Goal: Transaction & Acquisition: Purchase product/service

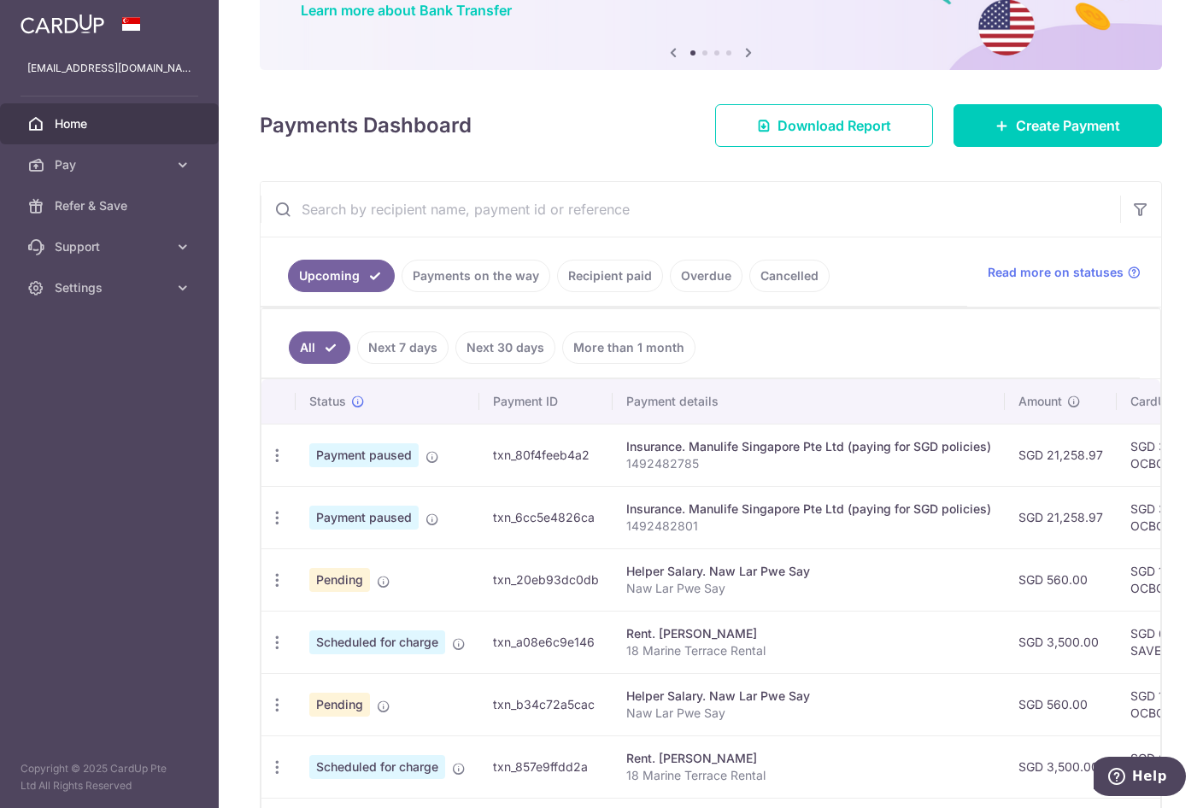
scroll to position [174, 0]
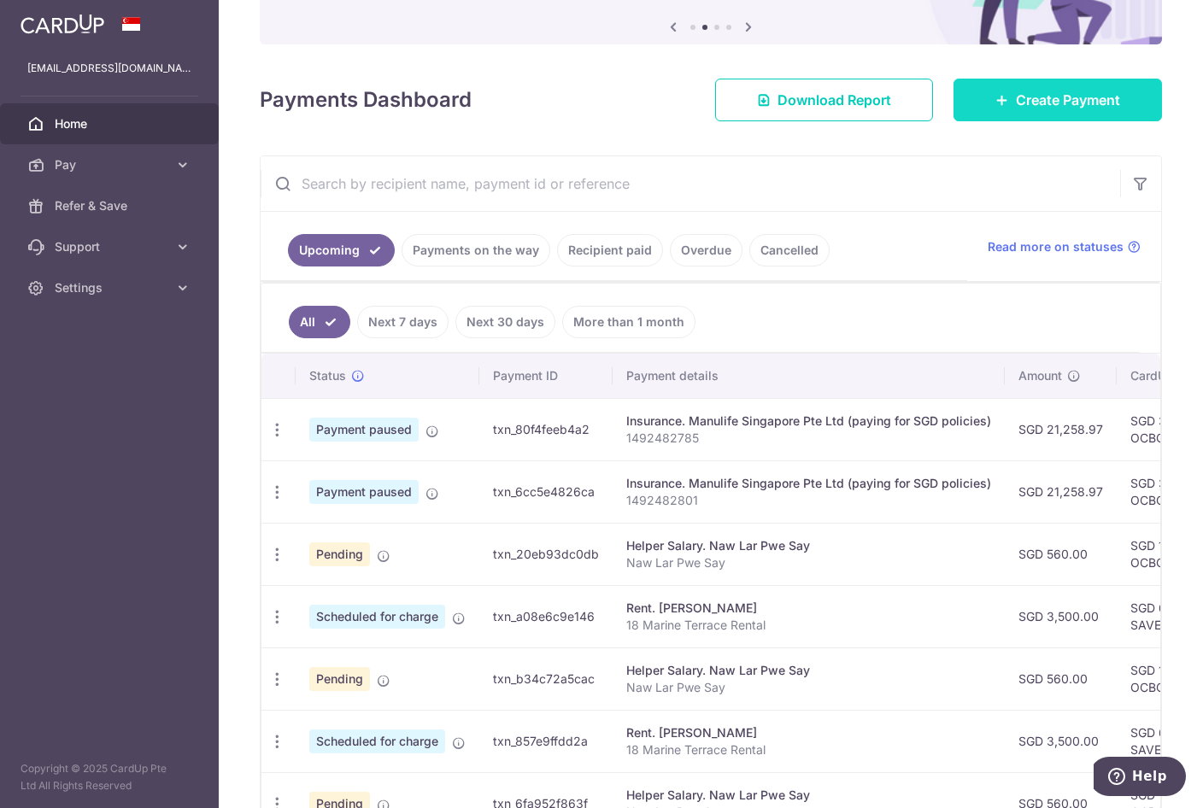
click at [1096, 108] on span "Create Payment" at bounding box center [1068, 100] width 104 height 21
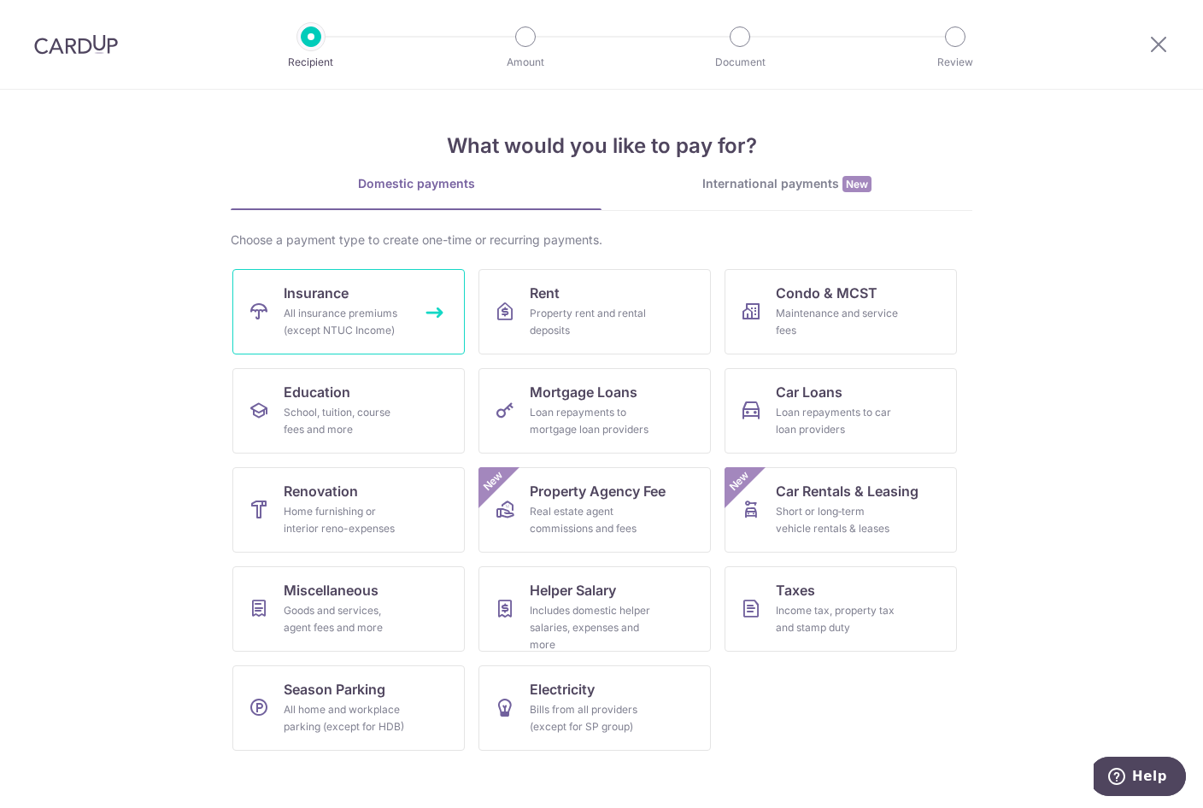
click at [351, 335] on div "All insurance premiums (except NTUC Income)" at bounding box center [345, 322] width 123 height 34
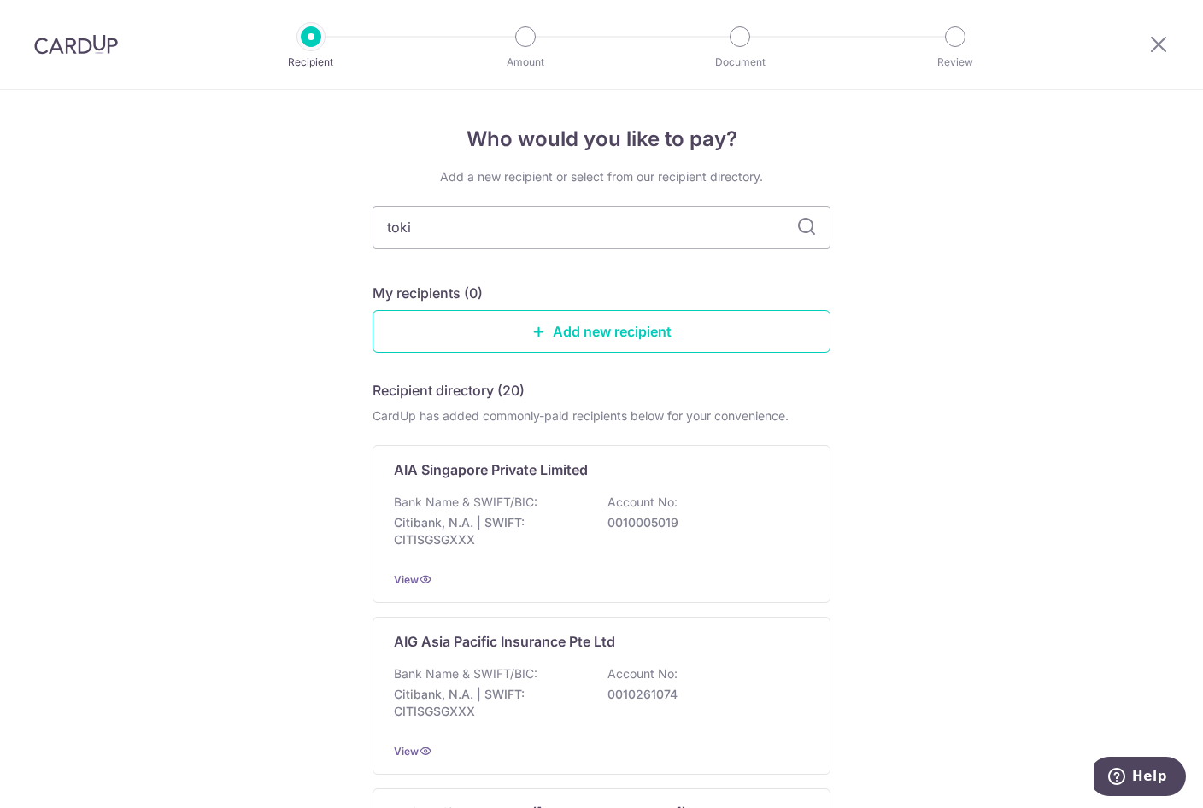
type input "[GEOGRAPHIC_DATA]"
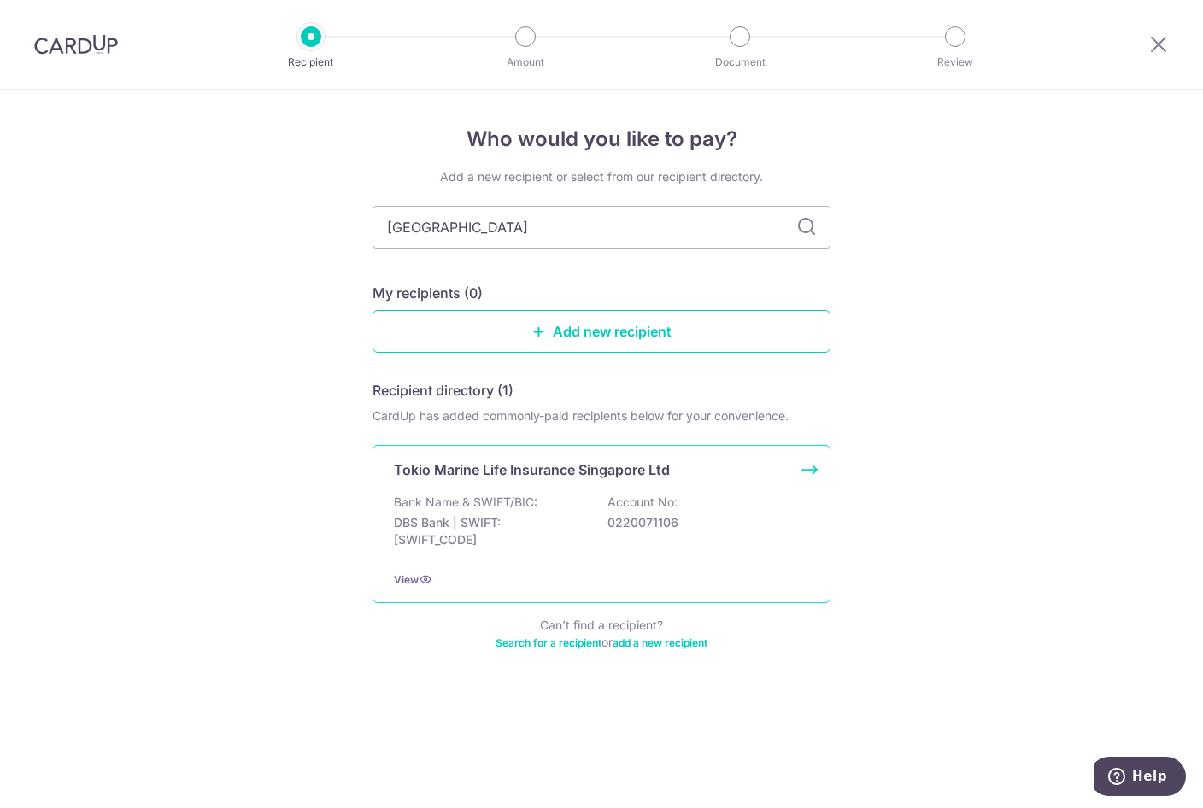
click at [596, 538] on div "Bank Name & SWIFT/BIC: DBS Bank | SWIFT: [SWIFT_CODE] Account No: 0220071106" at bounding box center [601, 525] width 415 height 63
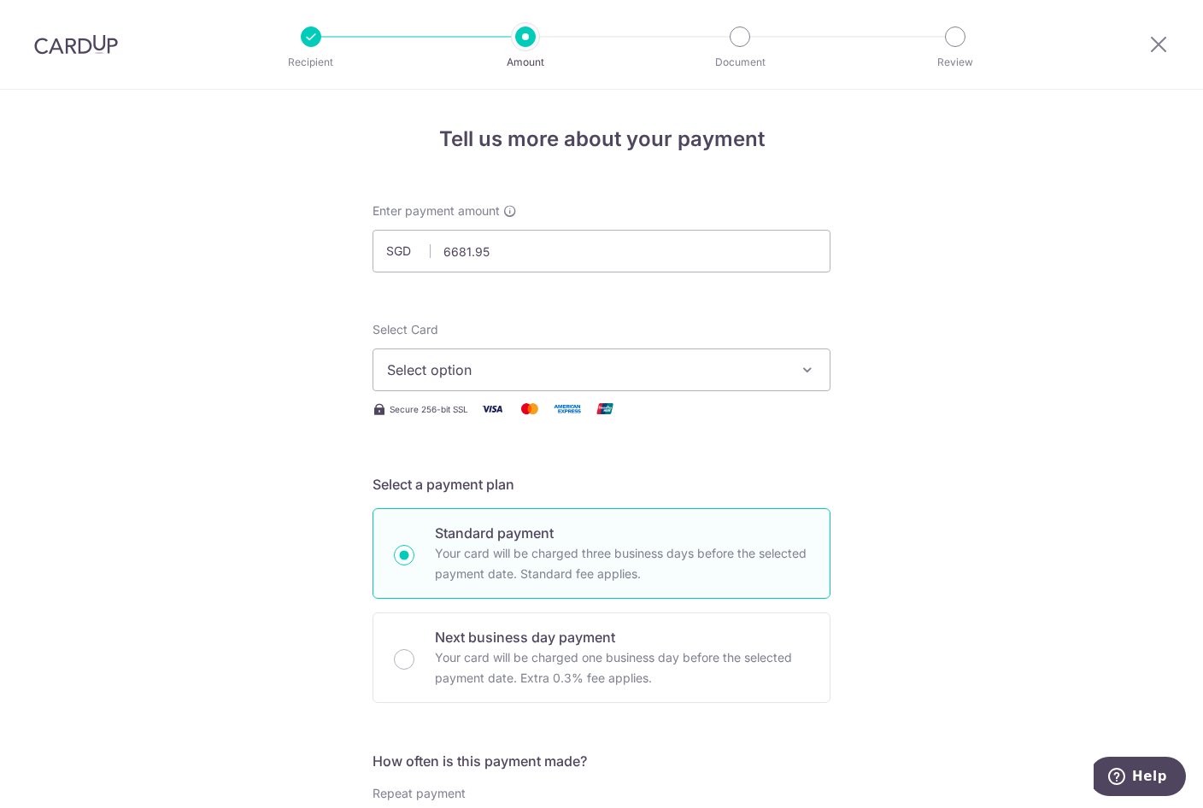
type input "6,681.95"
click at [448, 378] on span "Select option" at bounding box center [586, 370] width 398 height 21
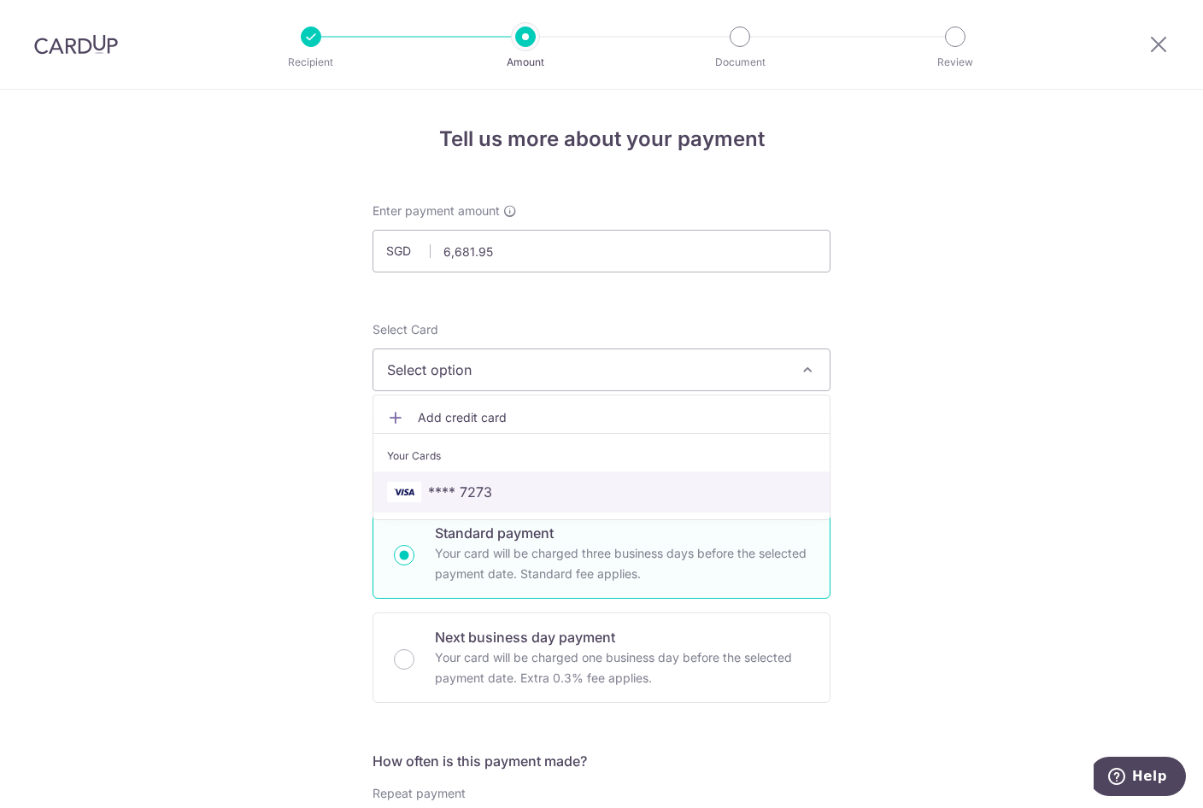
click at [519, 492] on span "**** 7273" at bounding box center [601, 492] width 429 height 21
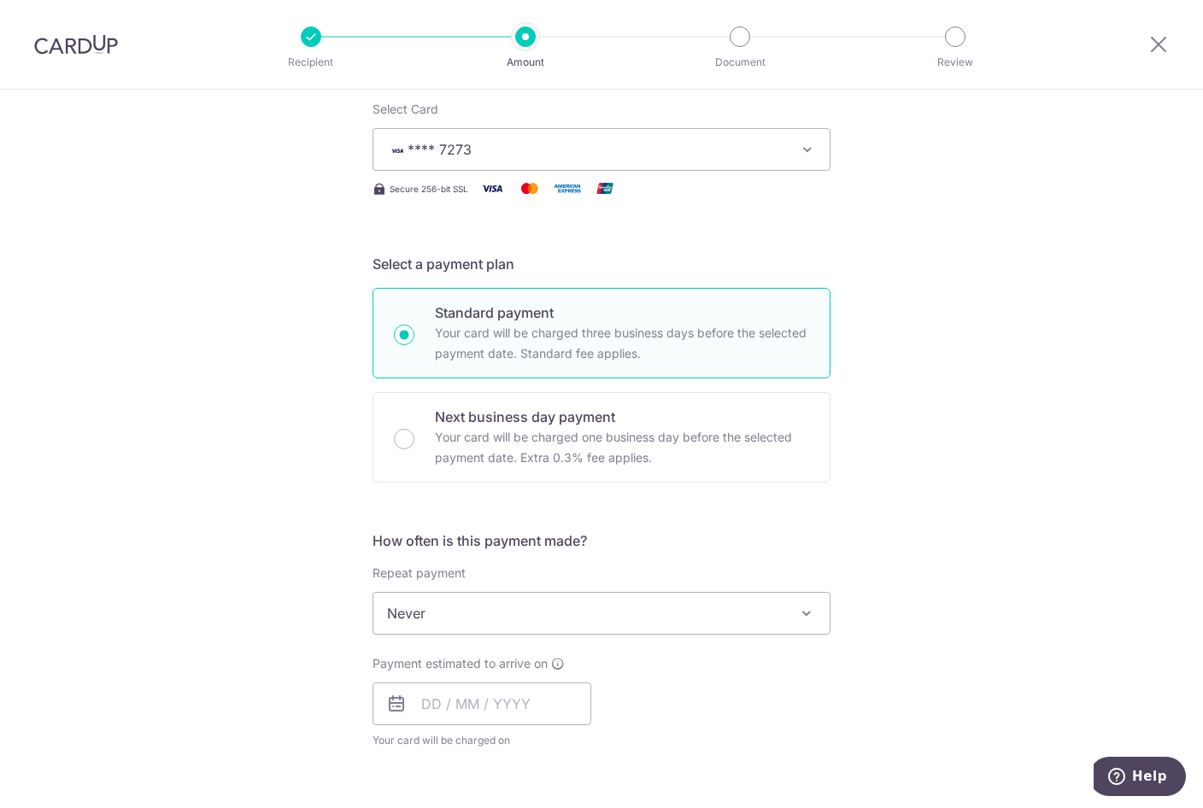
scroll to position [261, 0]
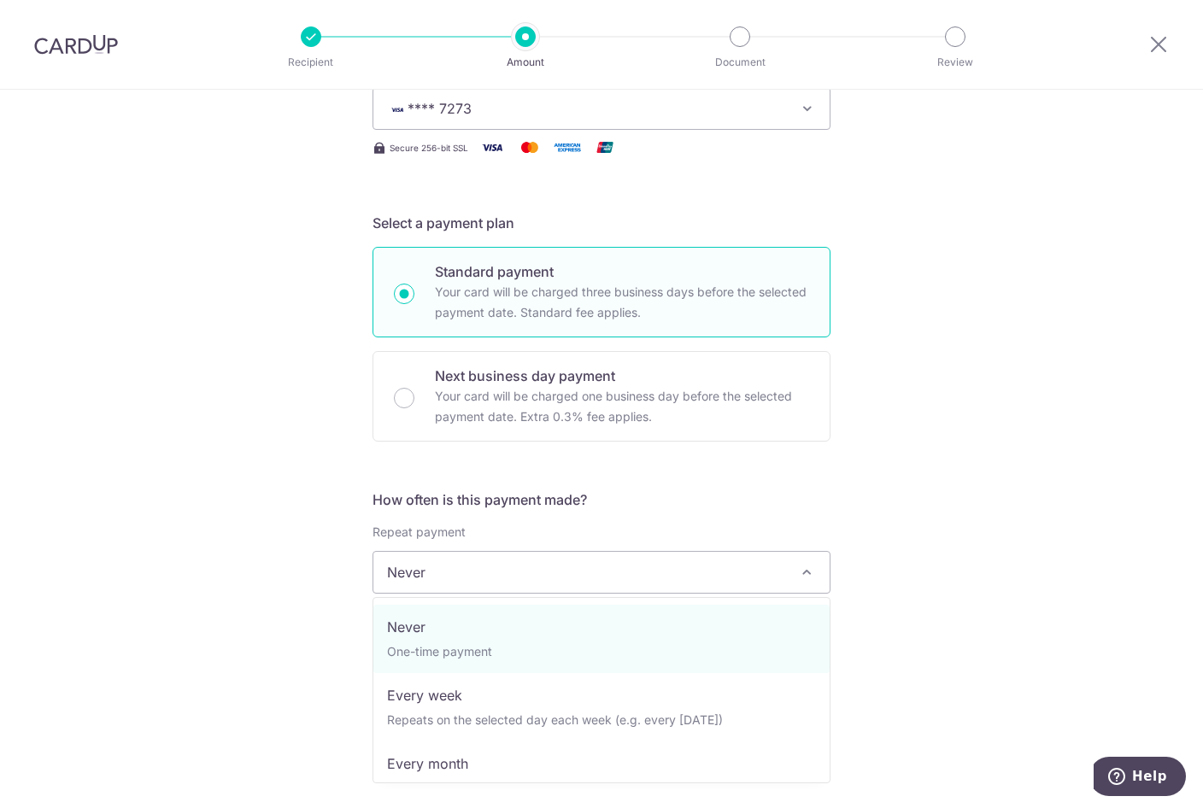
click at [540, 567] on span "Never" at bounding box center [601, 572] width 456 height 41
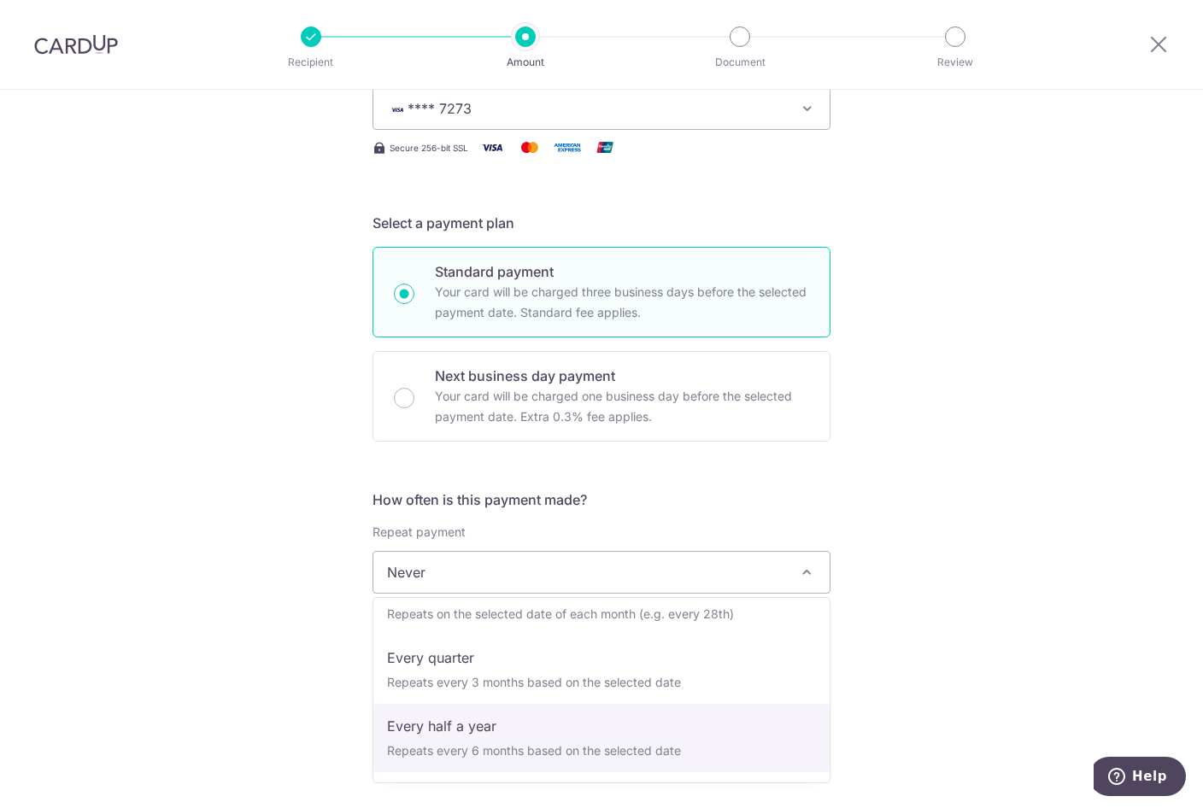
scroll to position [239, 0]
select select "6"
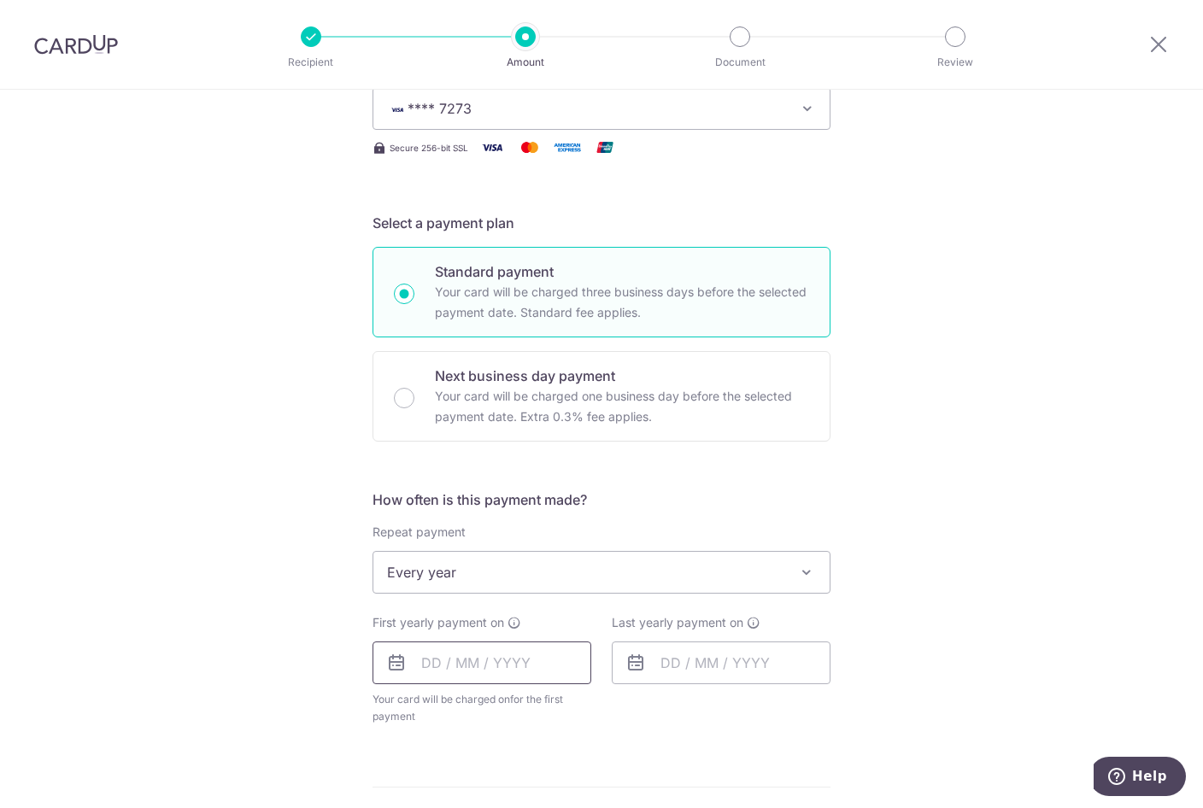
click at [502, 669] on input "text" at bounding box center [482, 663] width 219 height 43
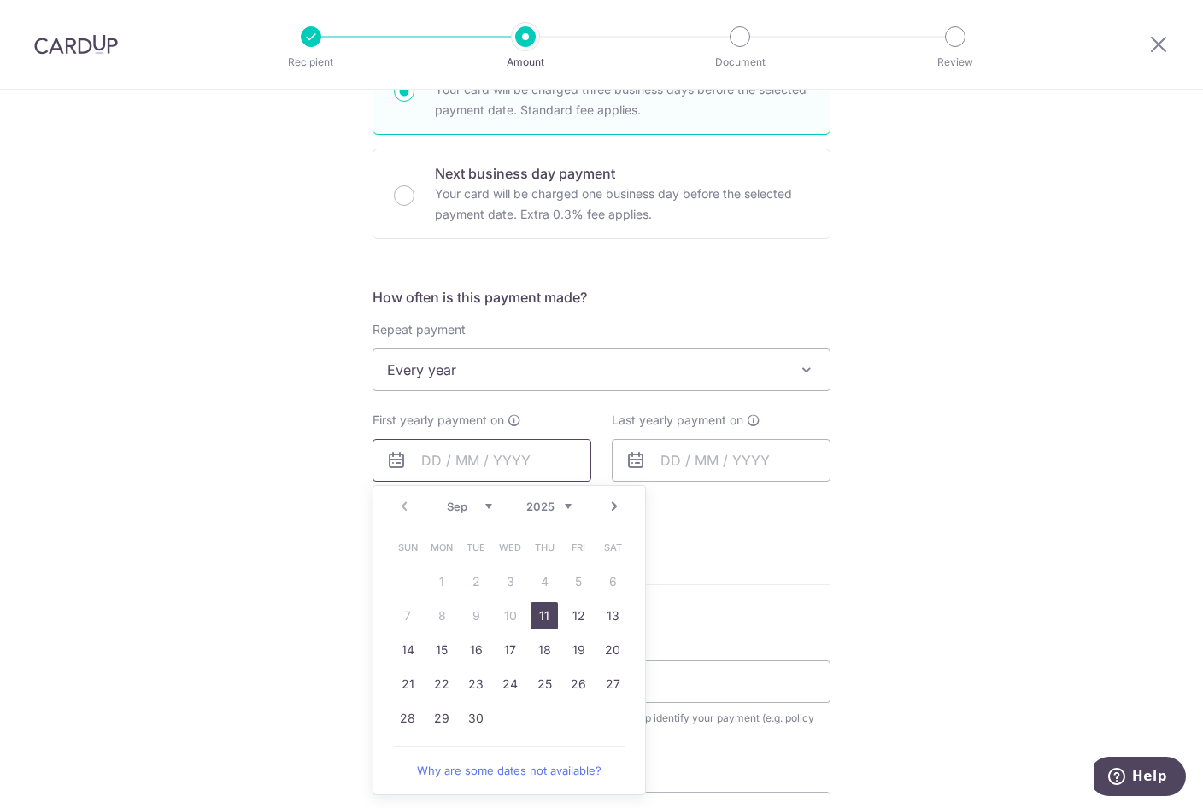
scroll to position [523, 0]
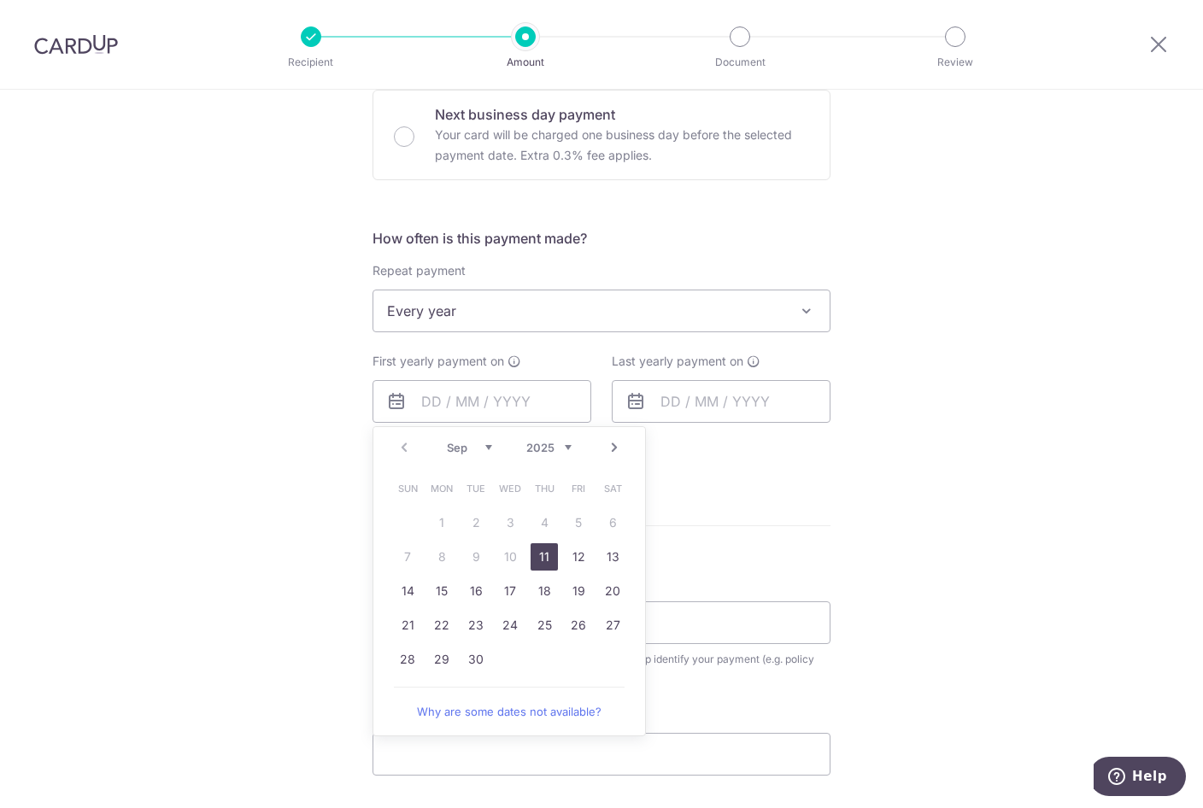
click at [541, 555] on link "11" at bounding box center [544, 556] width 27 height 27
type input "11/09/2025"
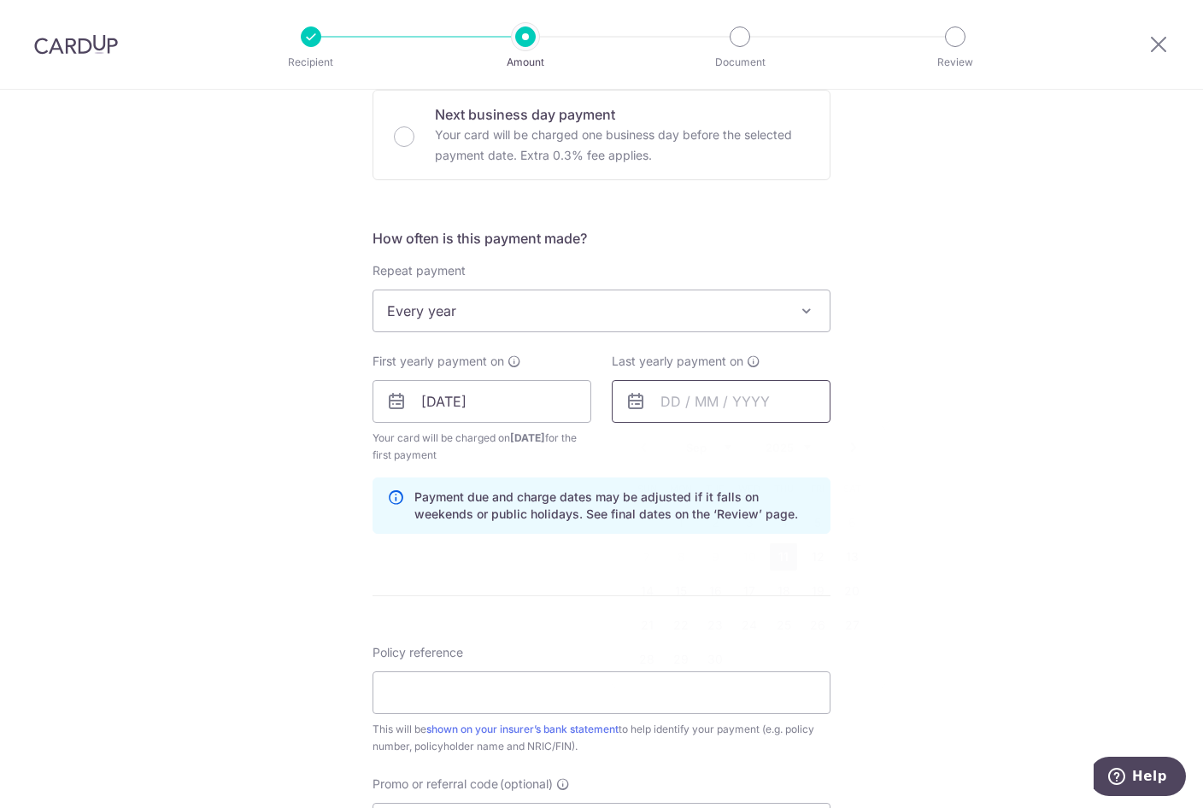
click at [713, 402] on input "text" at bounding box center [721, 401] width 219 height 43
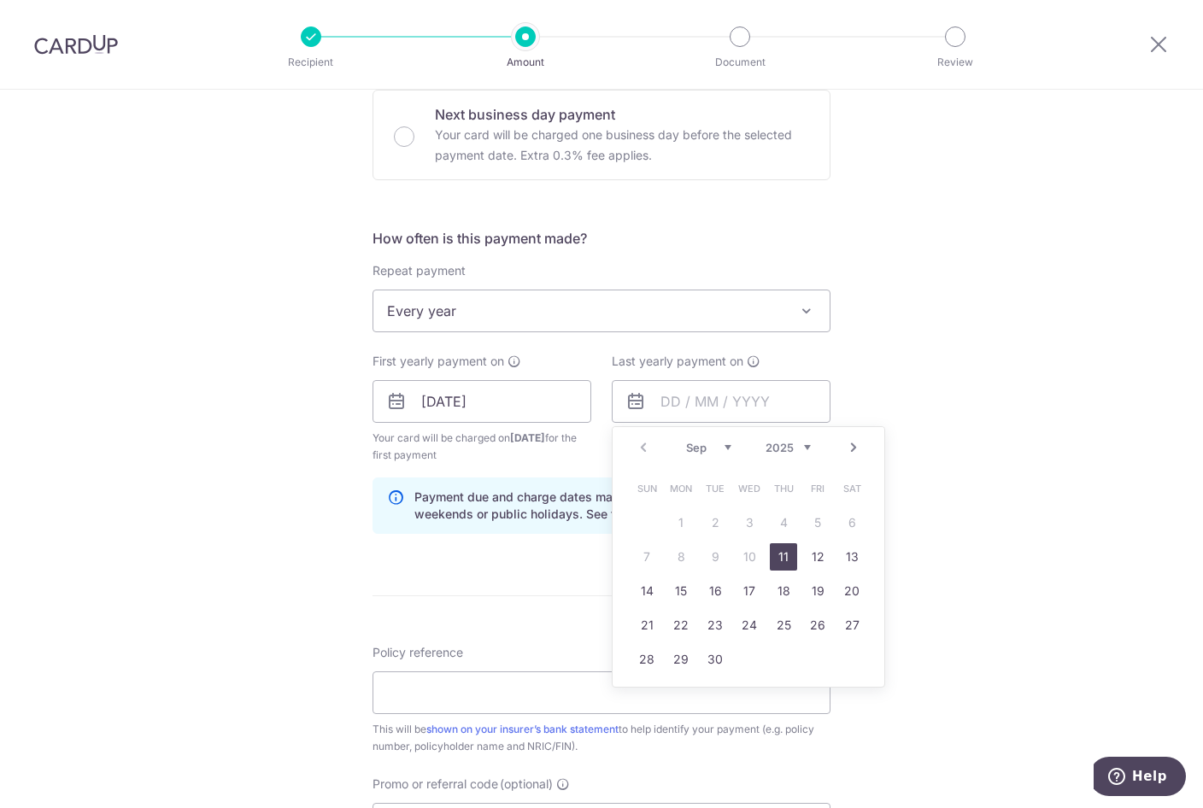
click at [766, 441] on select "2025 2026 2027 2028 2029 2030 2031 2032 2033 2034 2035" at bounding box center [788, 448] width 45 height 14
click at [820, 557] on link "11" at bounding box center [817, 556] width 27 height 27
type input "11/09/2026"
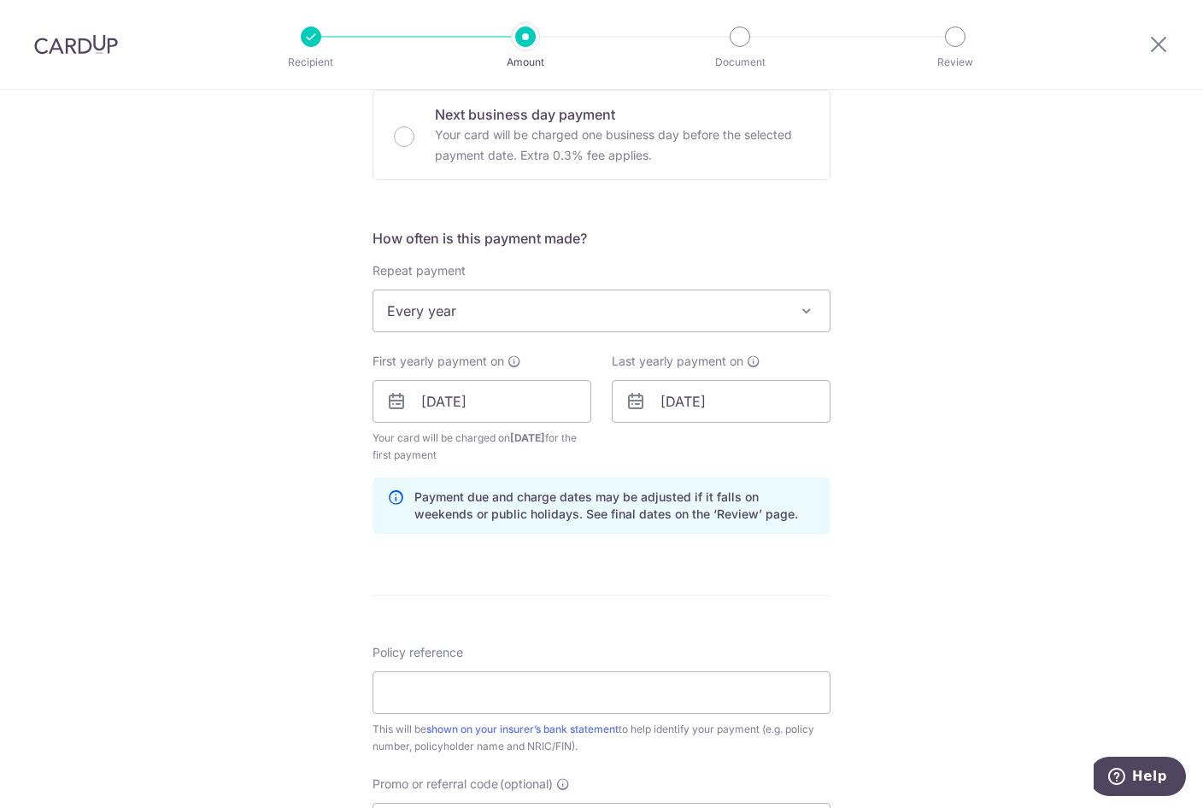
click at [943, 581] on div "Tell us more about your payment Enter payment amount SGD 6,681.95 6681.95 Selec…" at bounding box center [601, 383] width 1203 height 1633
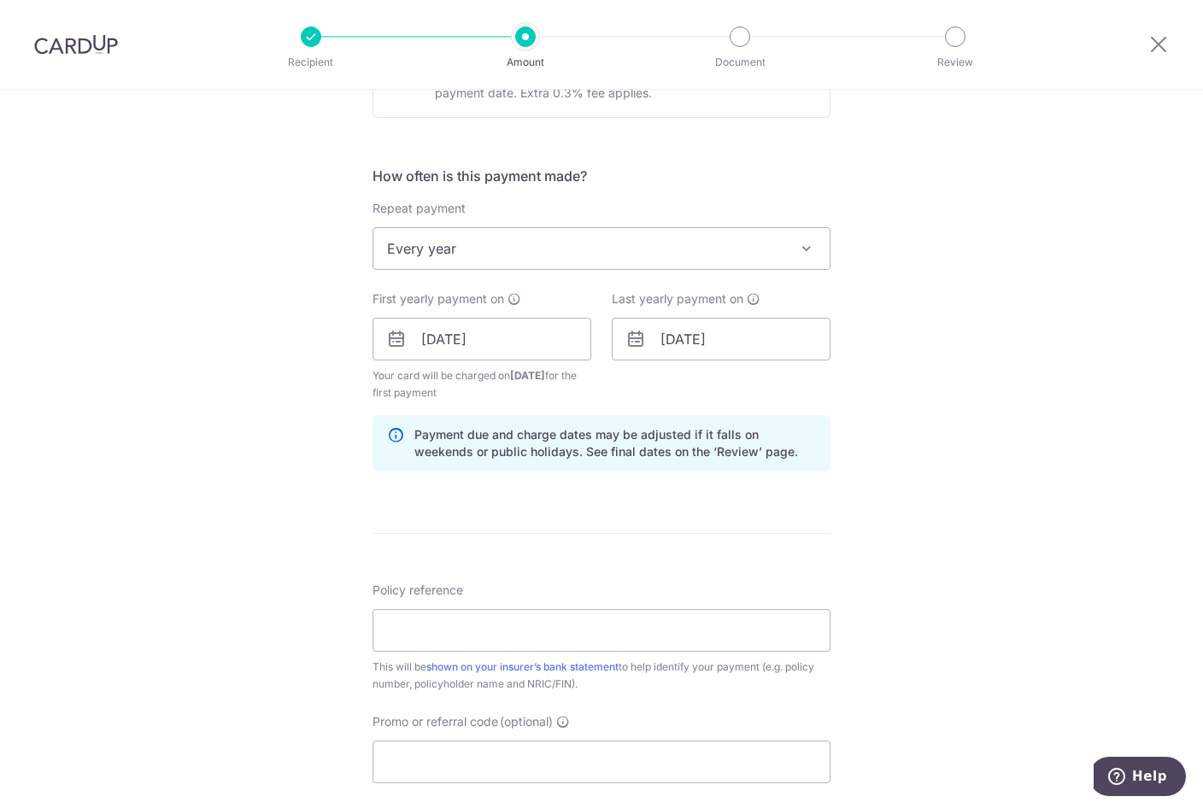
scroll to position [610, 0]
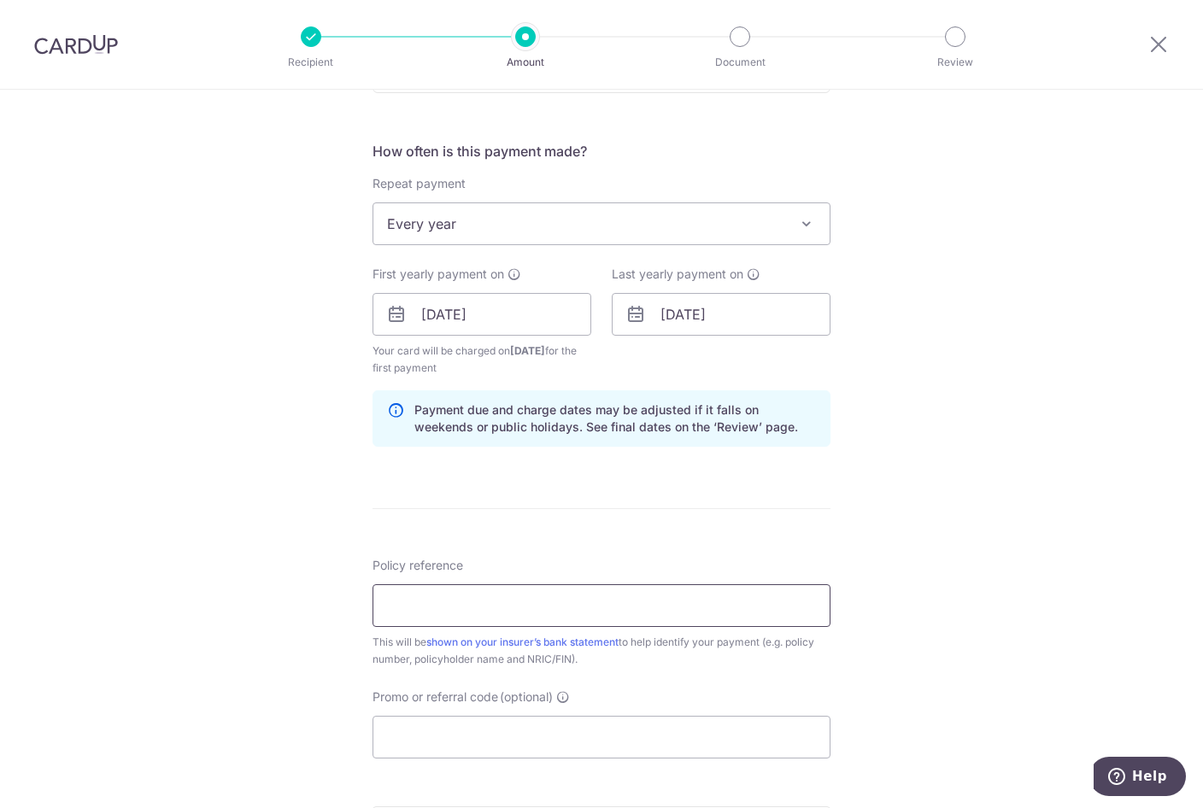
click at [478, 602] on input "Policy reference" at bounding box center [602, 605] width 458 height 43
type input "00254614"
click at [494, 732] on input "Promo or referral code (optional)" at bounding box center [602, 737] width 458 height 43
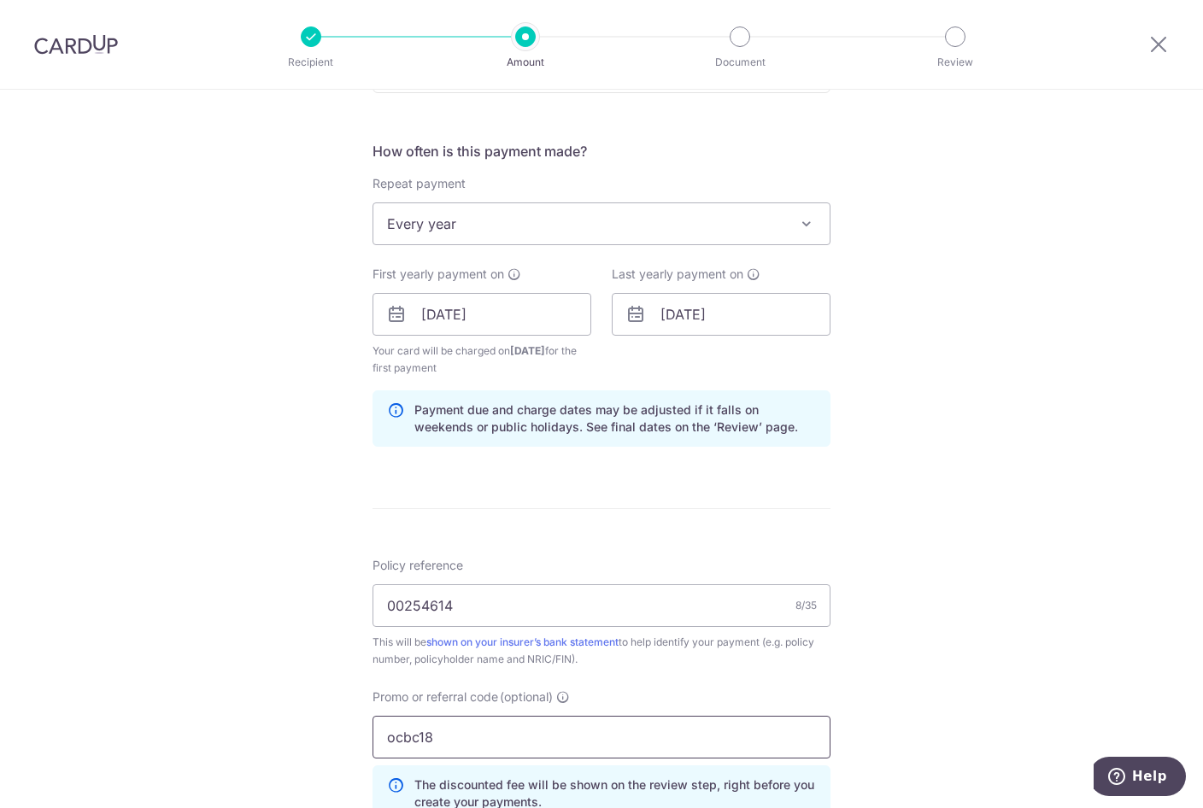
type input "ocbc18"
click at [1111, 595] on div "Tell us more about your payment Enter payment amount SGD 6,681.95 6681.95 Selec…" at bounding box center [601, 335] width 1203 height 1710
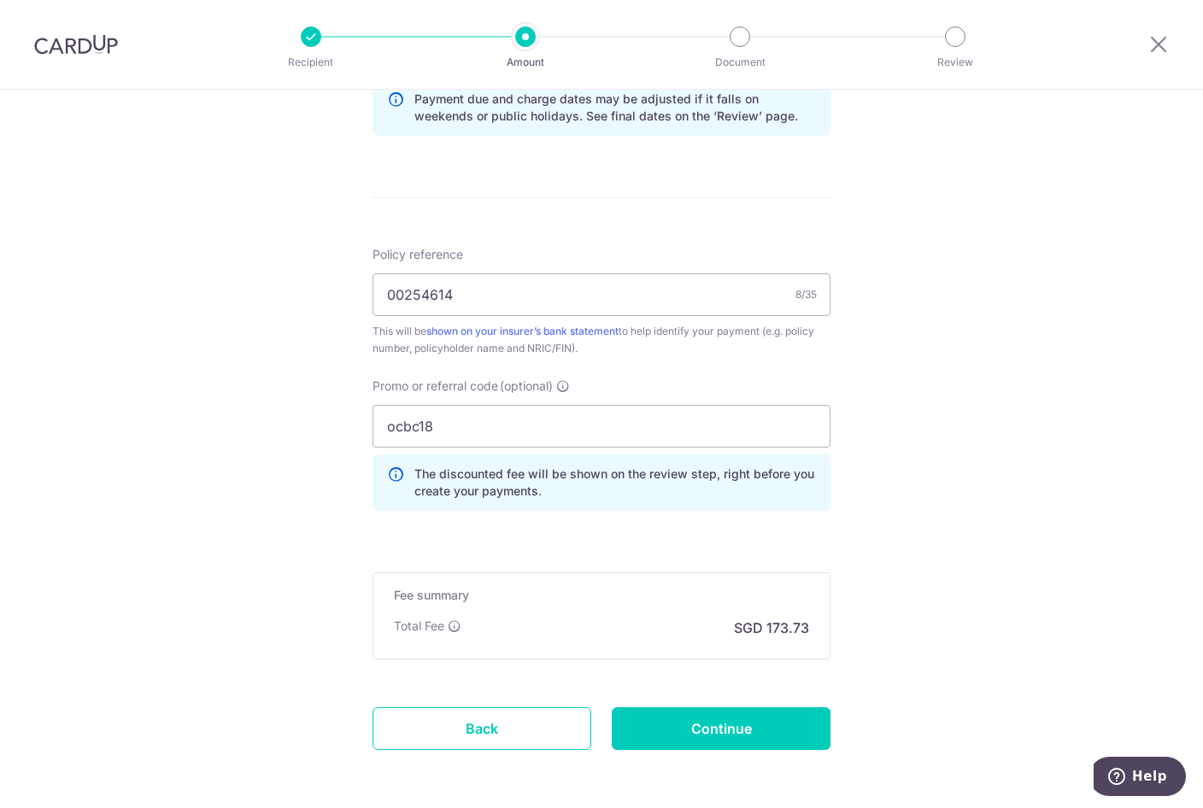
scroll to position [959, 0]
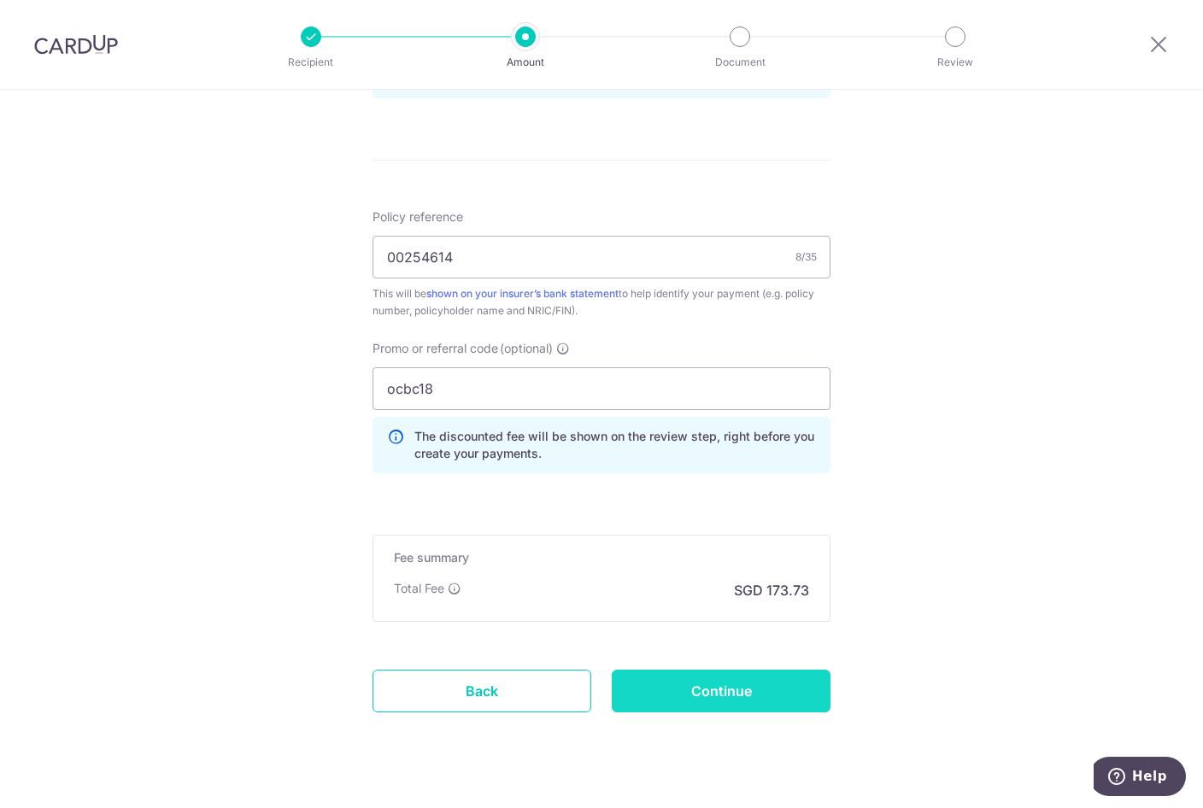
click at [724, 696] on input "Continue" at bounding box center [721, 691] width 219 height 43
type input "Create Schedule"
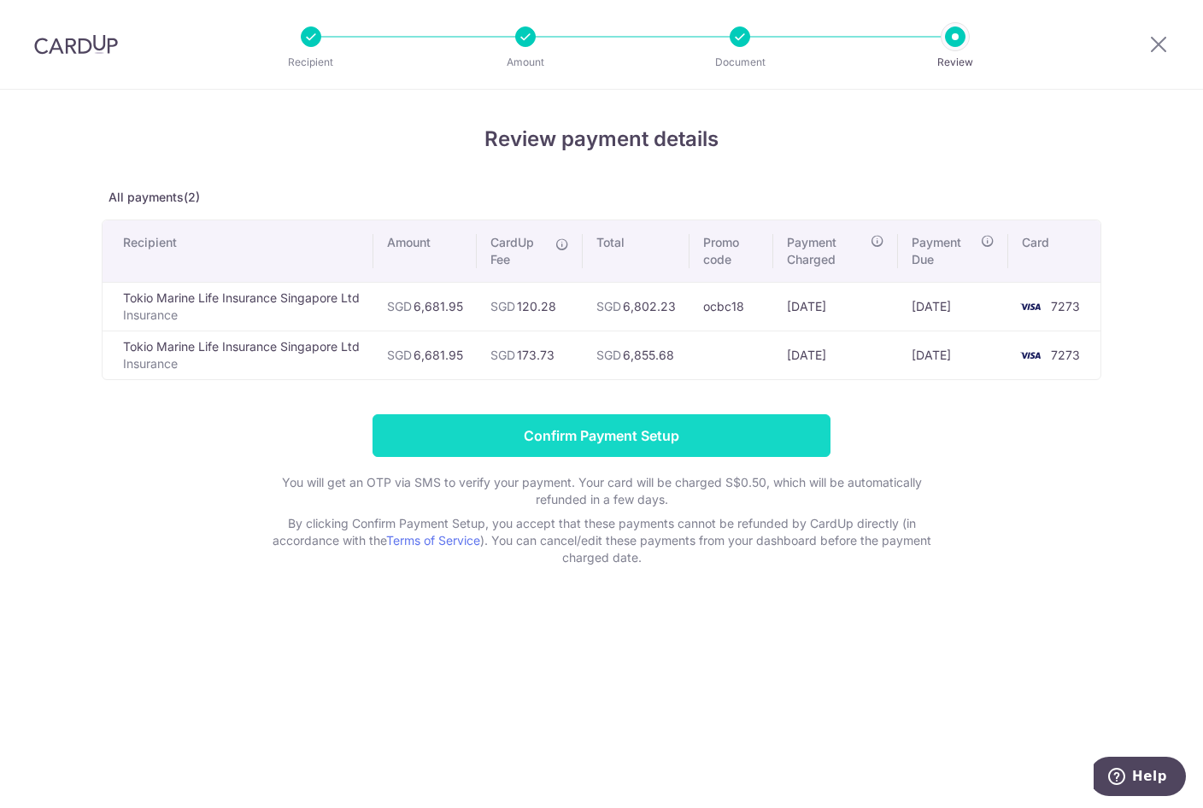
click at [625, 426] on input "Confirm Payment Setup" at bounding box center [602, 435] width 458 height 43
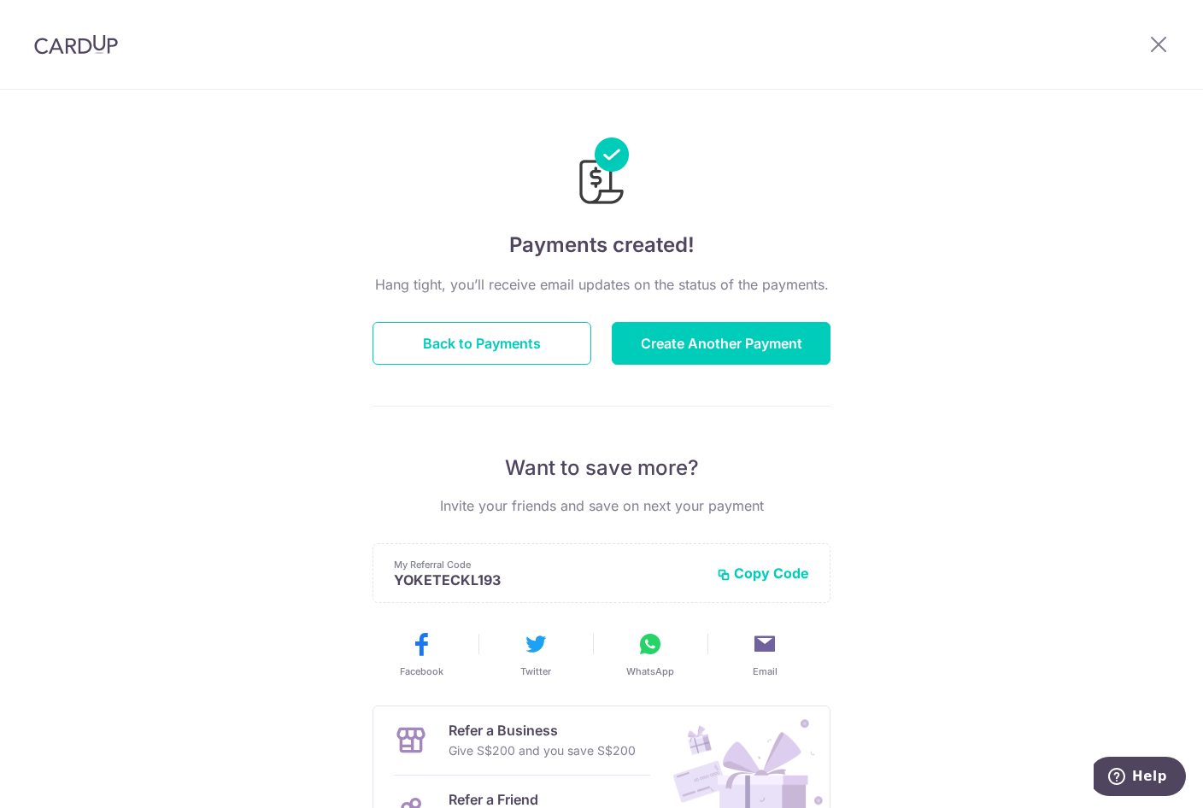
click at [71, 58] on div at bounding box center [76, 44] width 152 height 89
click at [77, 44] on img at bounding box center [76, 44] width 84 height 21
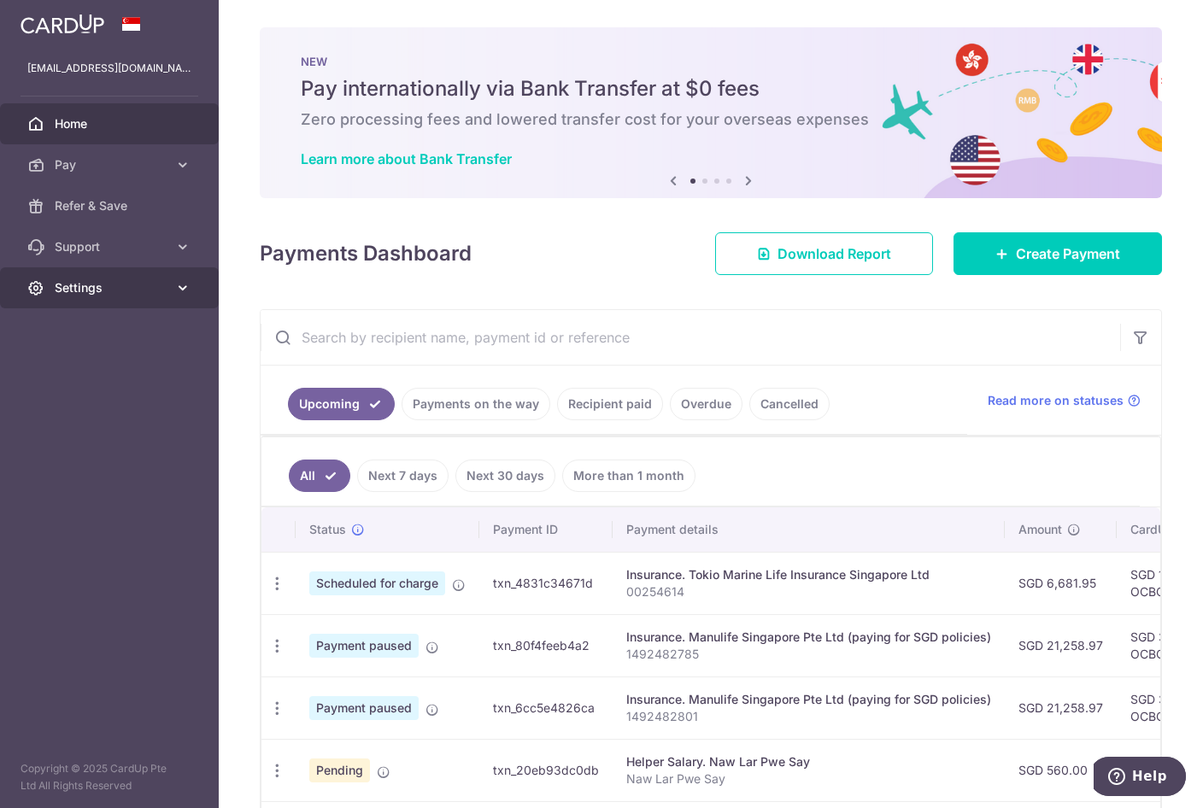
click at [91, 292] on span "Settings" at bounding box center [111, 287] width 113 height 17
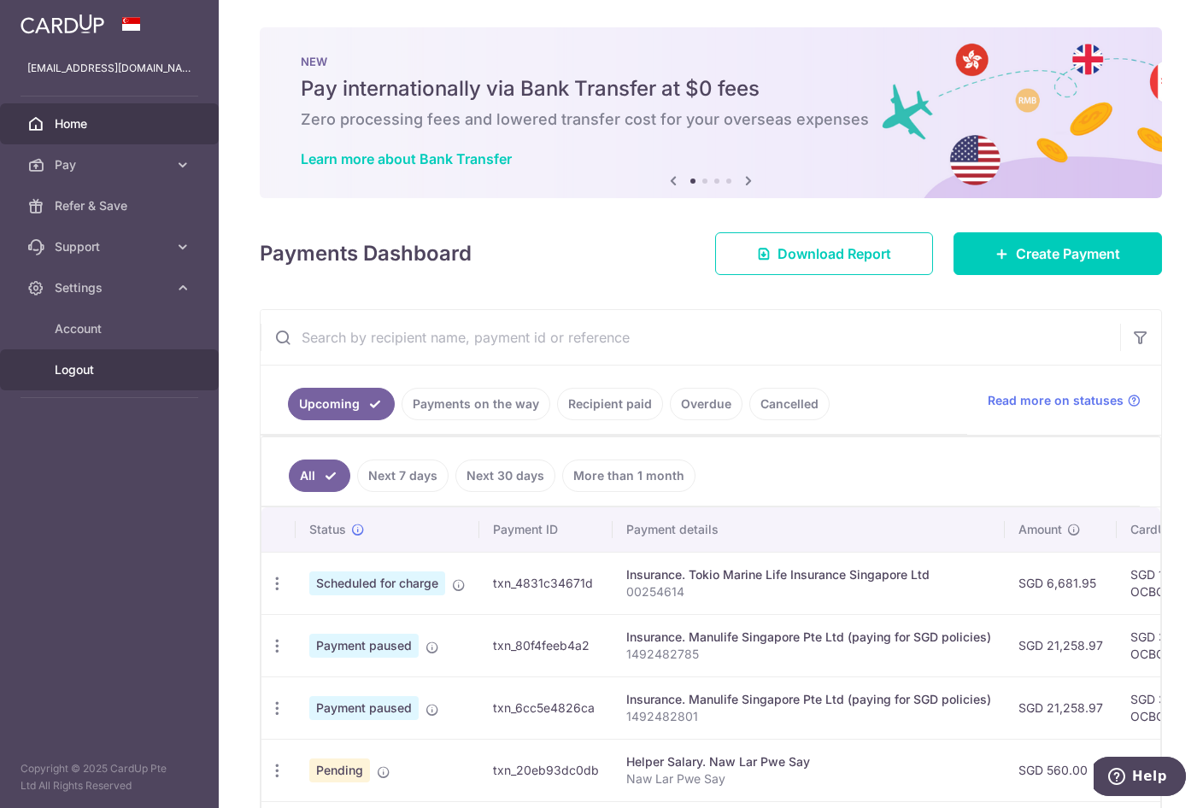
click at [86, 367] on span "Logout" at bounding box center [111, 369] width 113 height 17
